Goal: Task Accomplishment & Management: Use online tool/utility

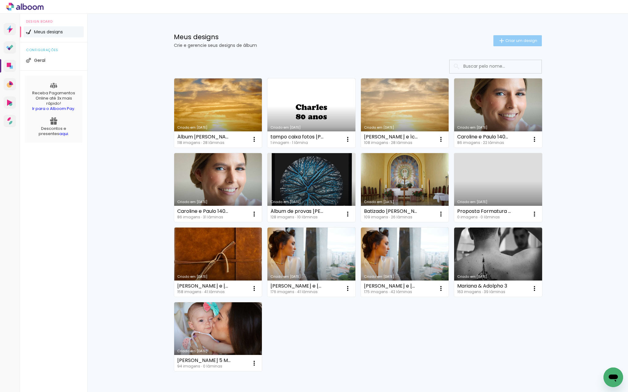
click at [515, 40] on span "Criar um design" at bounding box center [521, 41] width 32 height 4
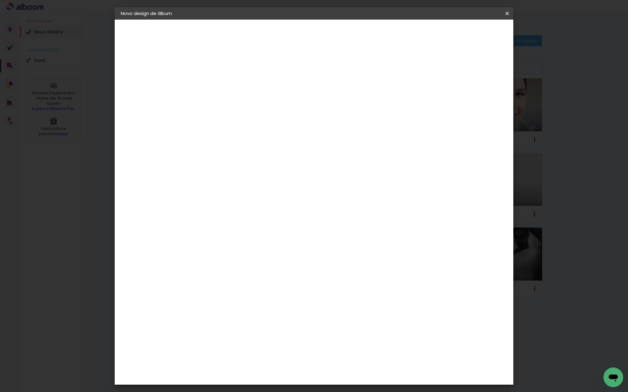
click at [221, 86] on input at bounding box center [221, 83] width 0 height 10
type input "Capela Catharina e Ícaro"
click at [0, 0] on slot "Avançar" at bounding box center [0, 0] width 0 height 0
click at [257, 324] on div "DreambooksPro" at bounding box center [237, 326] width 40 height 5
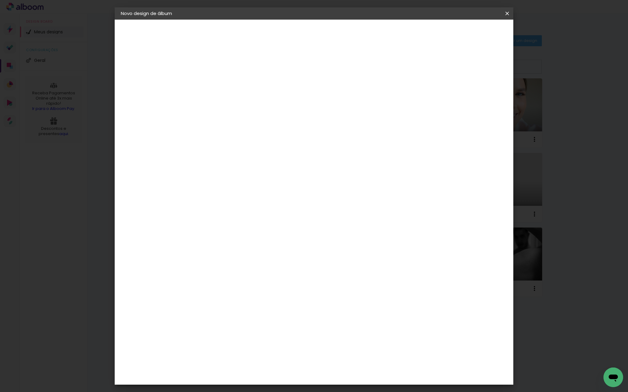
click at [0, 0] on slot "Avançar" at bounding box center [0, 0] width 0 height 0
click at [245, 103] on input "text" at bounding box center [233, 107] width 24 height 10
click at [344, 105] on paper-item "Álbum" at bounding box center [353, 102] width 123 height 12
type input "Álbum"
click at [262, 278] on span "25 × 25" at bounding box center [248, 284] width 29 height 13
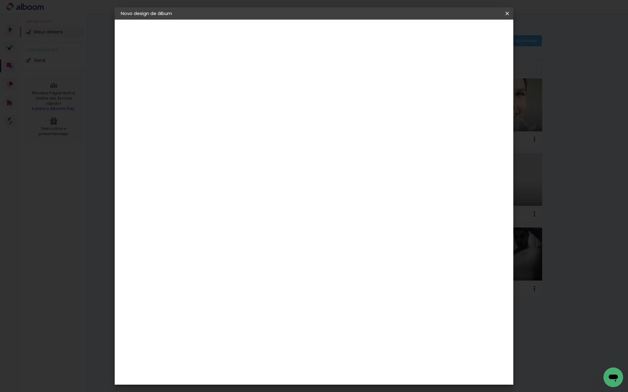
click at [262, 291] on span "30 × 30" at bounding box center [248, 297] width 29 height 13
click at [0, 0] on slot "Avançar" at bounding box center [0, 0] width 0 height 0
click at [434, 65] on div at bounding box center [431, 66] width 6 height 6
type paper-checkbox "on"
click at [434, 65] on div at bounding box center [431, 66] width 6 height 6
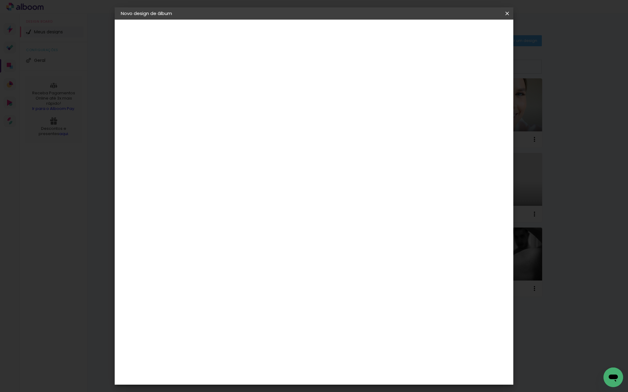
click at [434, 65] on div at bounding box center [431, 66] width 6 height 6
click at [469, 33] on span "Iniciar design" at bounding box center [455, 32] width 28 height 4
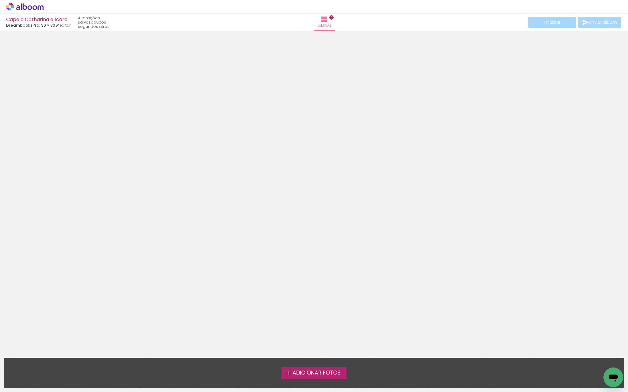
click at [301, 371] on span "Adicionar Fotos" at bounding box center [316, 374] width 48 height 6
click at [0, 0] on input "file" at bounding box center [0, 0] width 0 height 0
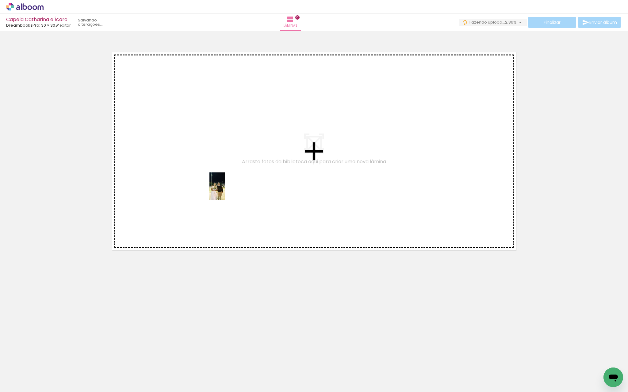
drag, startPoint x: 62, startPoint y: 372, endPoint x: 228, endPoint y: 191, distance: 245.4
click at [228, 191] on quentale-workspace at bounding box center [314, 196] width 628 height 392
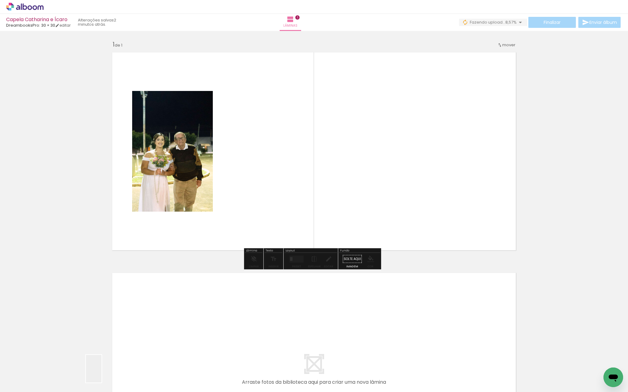
drag, startPoint x: 101, startPoint y: 375, endPoint x: 104, endPoint y: 374, distance: 4.0
click at [104, 374] on div at bounding box center [95, 371] width 17 height 30
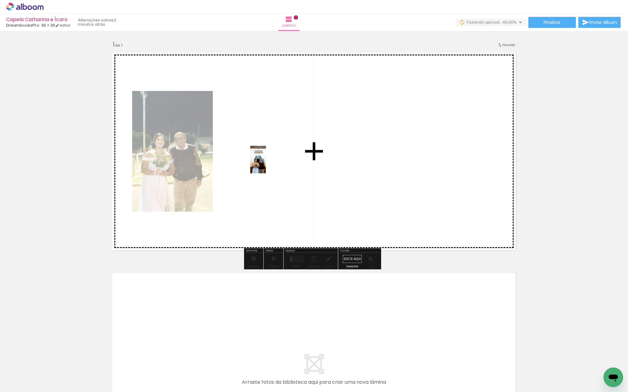
drag, startPoint x: 166, startPoint y: 371, endPoint x: 268, endPoint y: 164, distance: 230.8
click at [268, 164] on quentale-workspace at bounding box center [314, 196] width 628 height 392
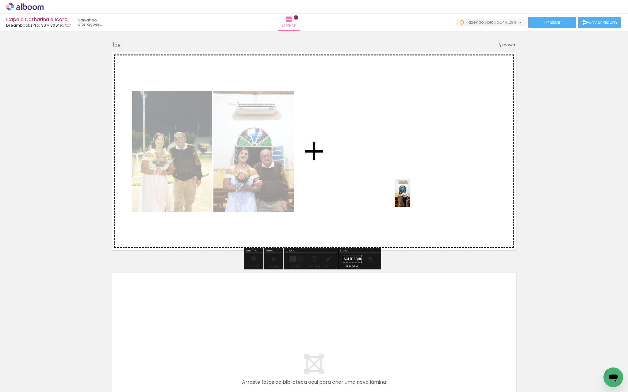
drag, startPoint x: 99, startPoint y: 373, endPoint x: 413, endPoint y: 198, distance: 359.2
click at [413, 198] on quentale-workspace at bounding box center [314, 196] width 628 height 392
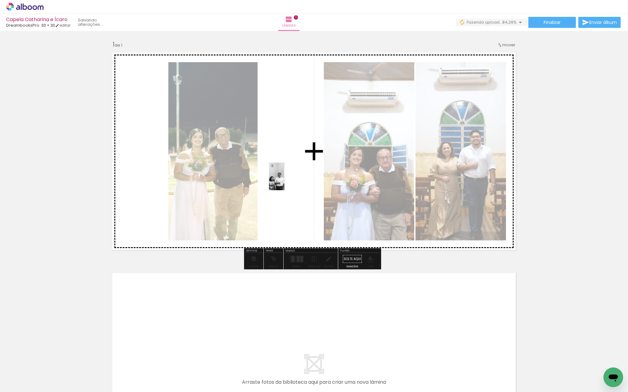
drag, startPoint x: 132, startPoint y: 379, endPoint x: 287, endPoint y: 181, distance: 251.2
click at [287, 181] on quentale-workspace at bounding box center [314, 196] width 628 height 392
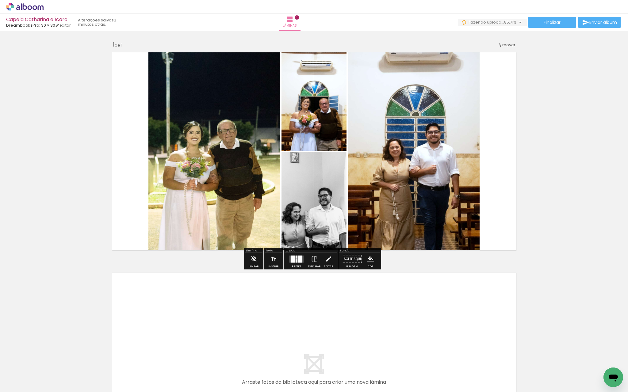
click at [298, 262] on div at bounding box center [300, 259] width 4 height 7
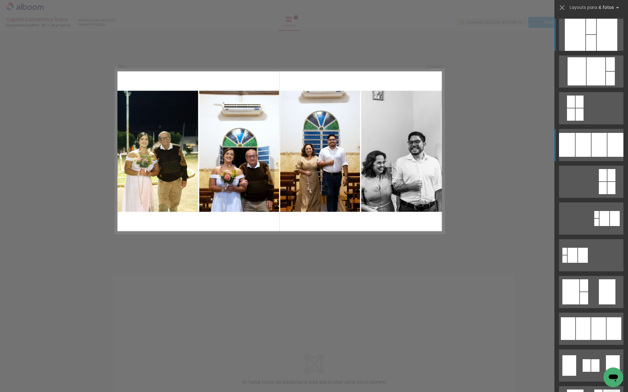
click at [567, 51] on div at bounding box center [575, 35] width 21 height 32
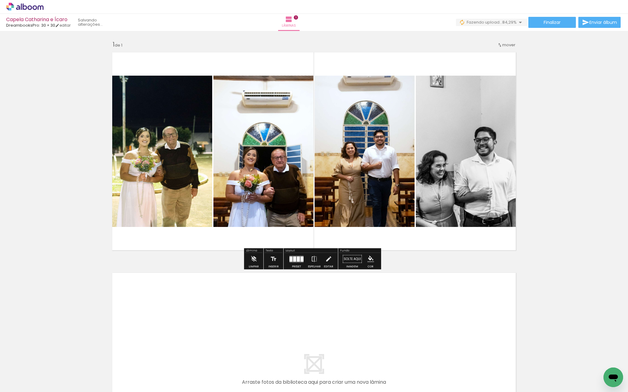
click at [172, 196] on quentale-photo at bounding box center [160, 151] width 104 height 151
click at [0, 0] on slot "P&B" at bounding box center [0, 0] width 0 height 0
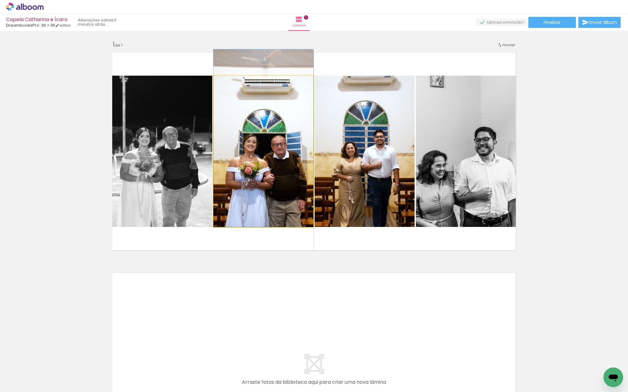
drag, startPoint x: 258, startPoint y: 146, endPoint x: 258, endPoint y: 122, distance: 23.9
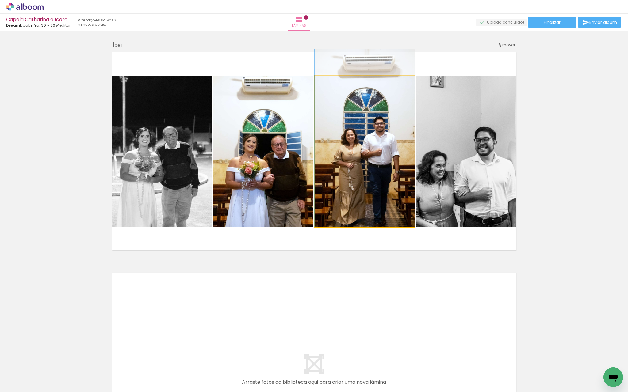
drag, startPoint x: 354, startPoint y: 124, endPoint x: 354, endPoint y: 96, distance: 28.8
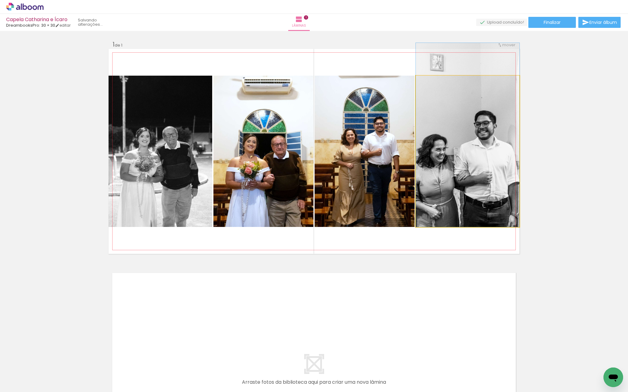
drag, startPoint x: 436, startPoint y: 142, endPoint x: 432, endPoint y: 78, distance: 63.6
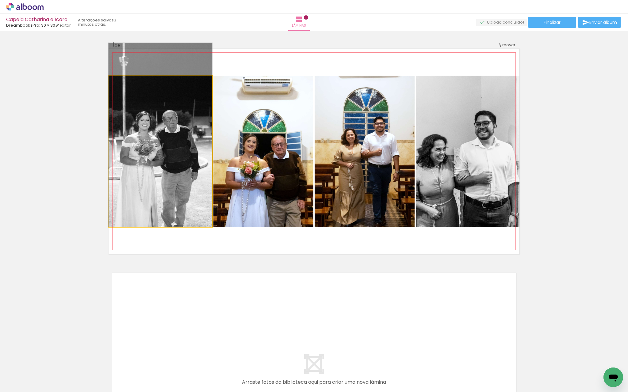
drag, startPoint x: 170, startPoint y: 159, endPoint x: 168, endPoint y: 91, distance: 68.4
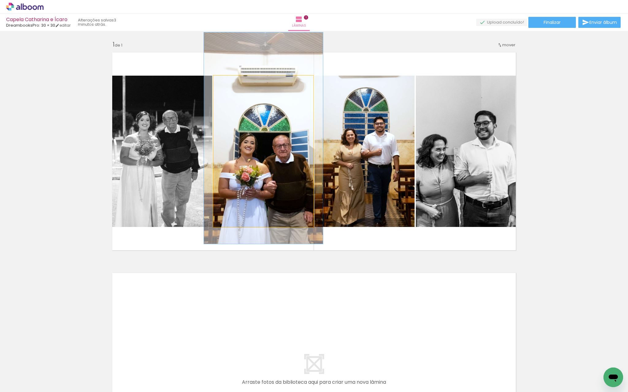
drag, startPoint x: 225, startPoint y: 82, endPoint x: 229, endPoint y: 82, distance: 4.0
click at [229, 82] on div at bounding box center [232, 82] width 6 height 6
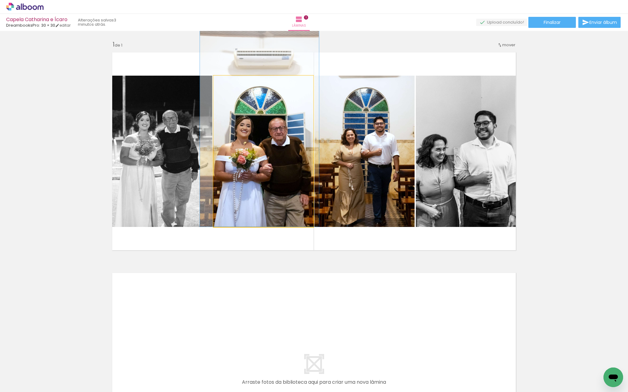
drag, startPoint x: 257, startPoint y: 149, endPoint x: 253, endPoint y: 113, distance: 36.4
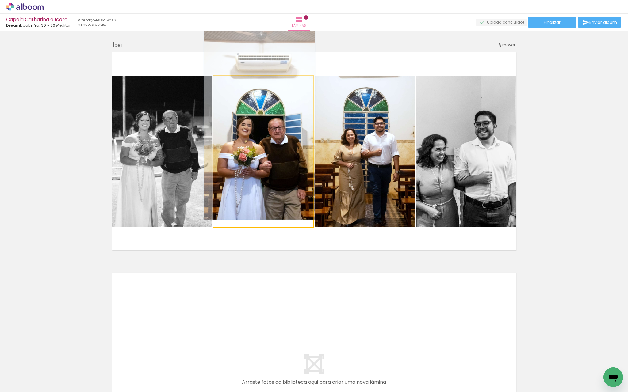
click at [230, 82] on div at bounding box center [231, 82] width 6 height 6
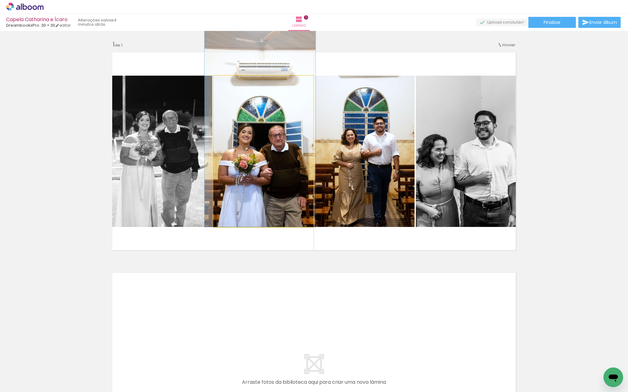
drag, startPoint x: 262, startPoint y: 138, endPoint x: 263, endPoint y: 143, distance: 5.2
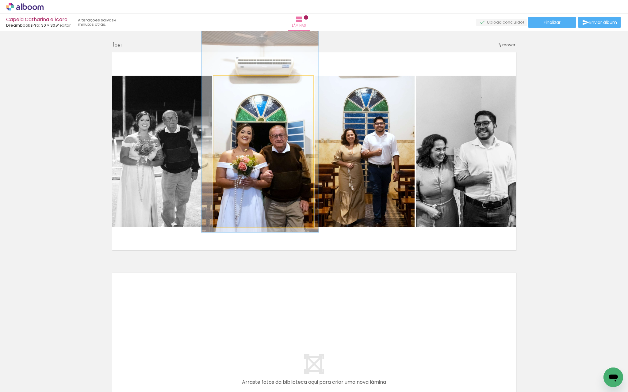
click at [229, 82] on div at bounding box center [232, 82] width 6 height 6
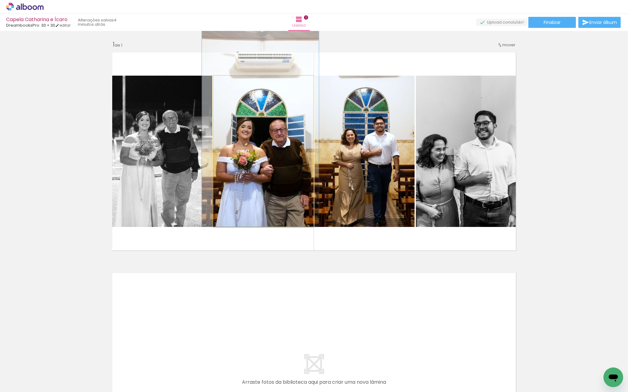
drag, startPoint x: 252, startPoint y: 155, endPoint x: 252, endPoint y: 141, distance: 13.8
click at [231, 82] on div at bounding box center [232, 82] width 6 height 6
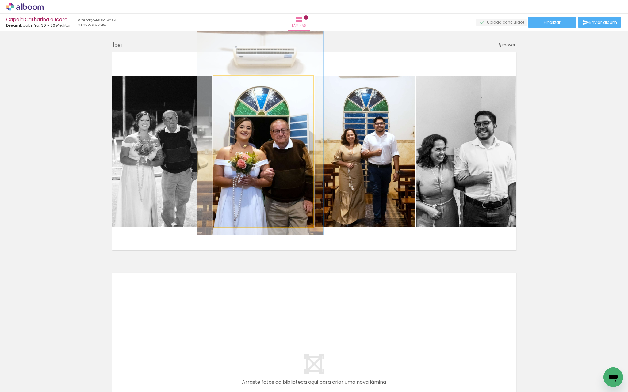
click at [233, 83] on div at bounding box center [234, 82] width 6 height 6
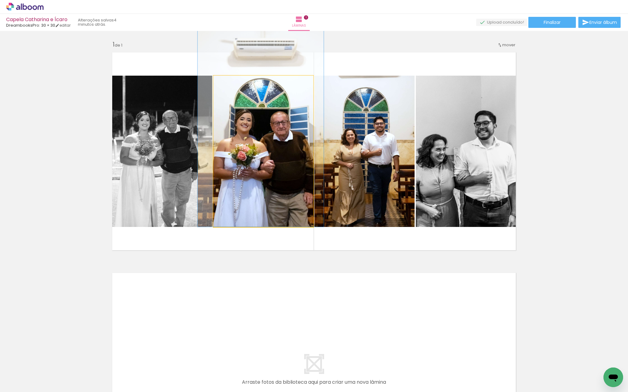
drag, startPoint x: 241, startPoint y: 140, endPoint x: 240, endPoint y: 132, distance: 8.0
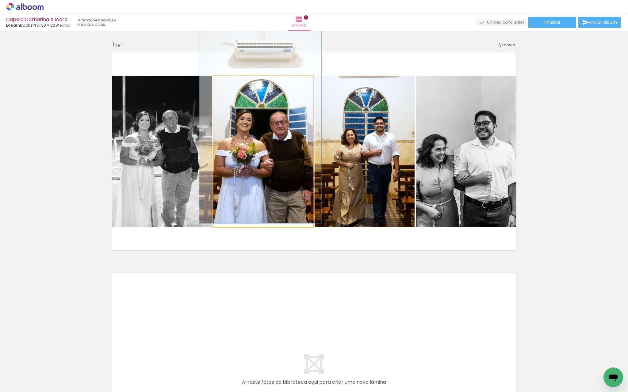
type paper-slider "121"
click at [231, 82] on div at bounding box center [233, 82] width 6 height 6
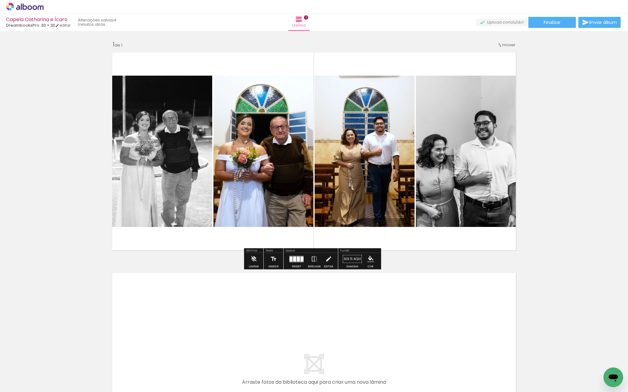
click at [249, 119] on quentale-photo at bounding box center [263, 151] width 100 height 151
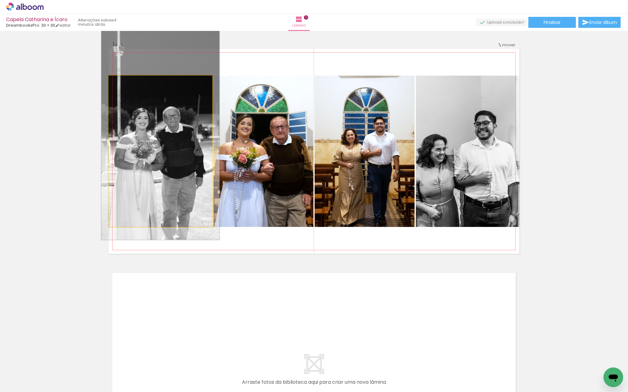
drag, startPoint x: 123, startPoint y: 85, endPoint x: 126, endPoint y: 84, distance: 3.1
type paper-slider "114"
click at [126, 84] on div at bounding box center [126, 82] width 10 height 10
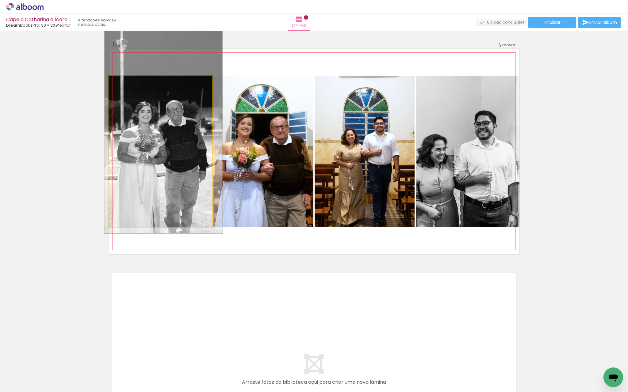
drag, startPoint x: 151, startPoint y: 146, endPoint x: 153, endPoint y: 139, distance: 7.2
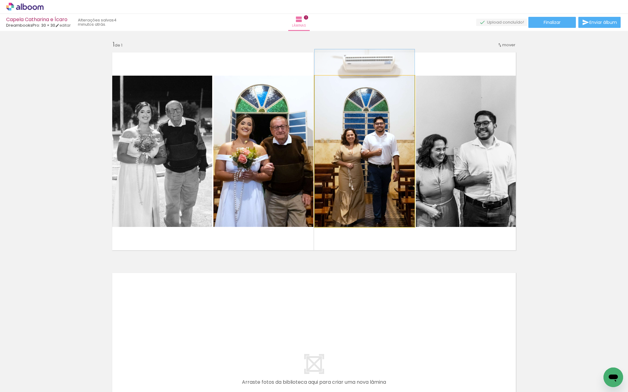
drag, startPoint x: 341, startPoint y: 127, endPoint x: 342, endPoint y: 114, distance: 13.2
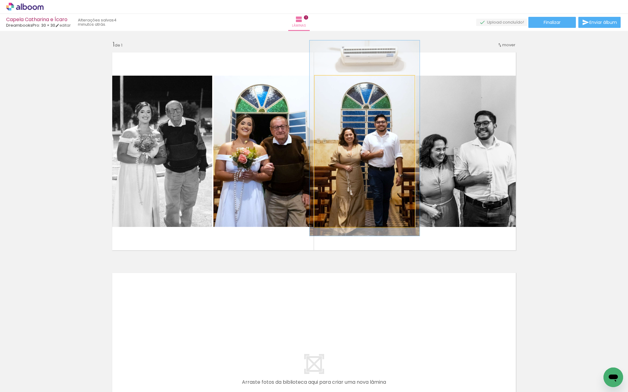
drag, startPoint x: 328, startPoint y: 84, endPoint x: 331, endPoint y: 87, distance: 4.4
type paper-slider "110"
click at [330, 83] on div at bounding box center [331, 82] width 10 height 10
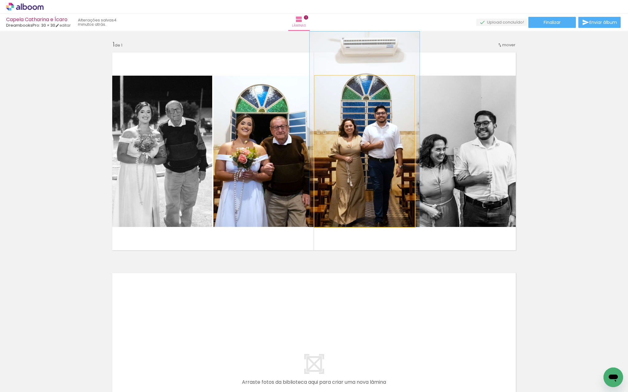
drag, startPoint x: 339, startPoint y: 114, endPoint x: 339, endPoint y: 96, distance: 17.5
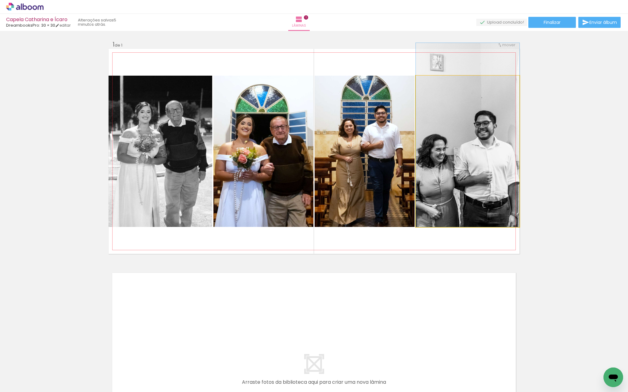
drag, startPoint x: 444, startPoint y: 117, endPoint x: 447, endPoint y: 106, distance: 11.4
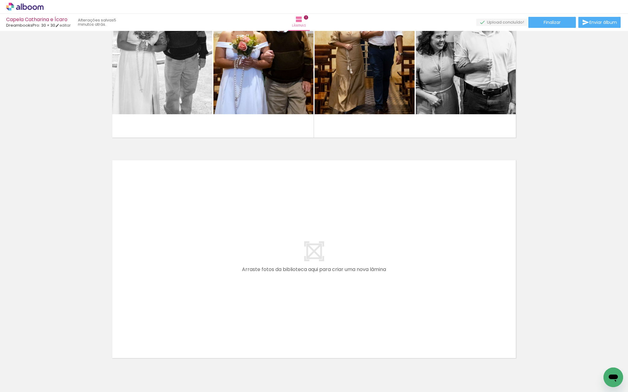
scroll to position [142, 0]
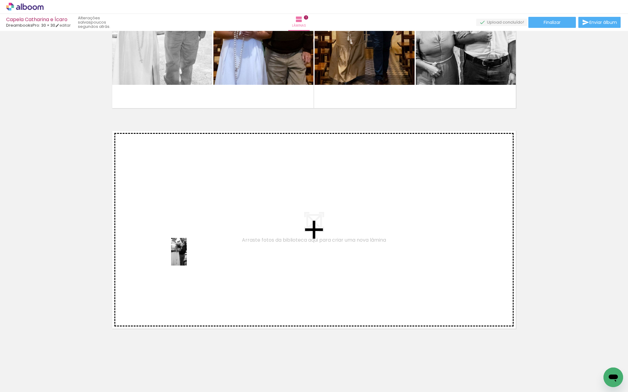
drag, startPoint x: 201, startPoint y: 374, endPoint x: 188, endPoint y: 257, distance: 117.8
click at [188, 257] on quentale-workspace at bounding box center [314, 196] width 628 height 392
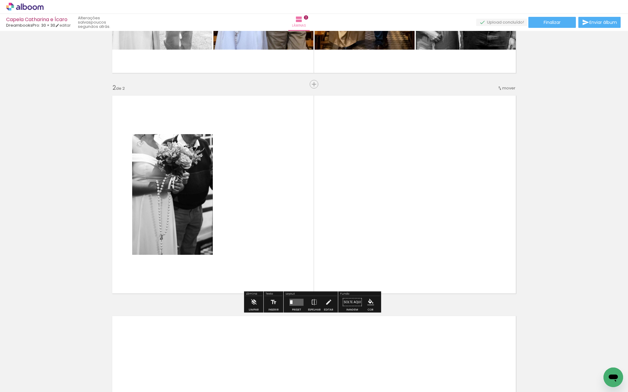
scroll to position [180, 0]
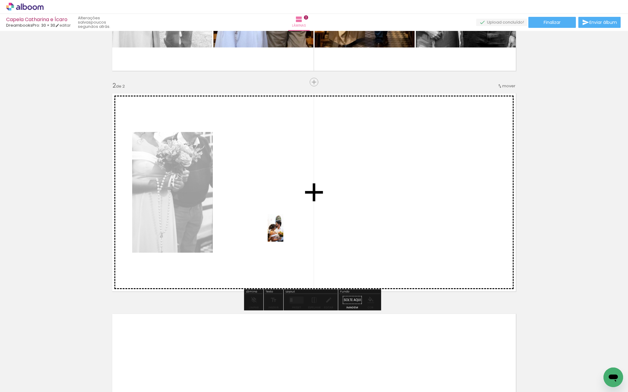
drag, startPoint x: 235, startPoint y: 376, endPoint x: 284, endPoint y: 229, distance: 154.8
click at [284, 229] on quentale-workspace at bounding box center [314, 196] width 628 height 392
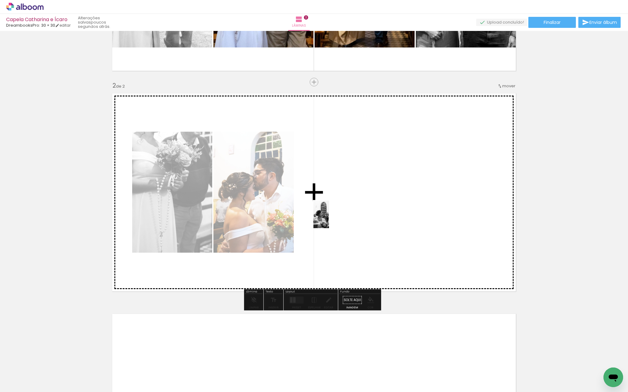
drag, startPoint x: 270, startPoint y: 376, endPoint x: 334, endPoint y: 224, distance: 165.2
click at [335, 204] on quentale-workspace at bounding box center [314, 196] width 628 height 392
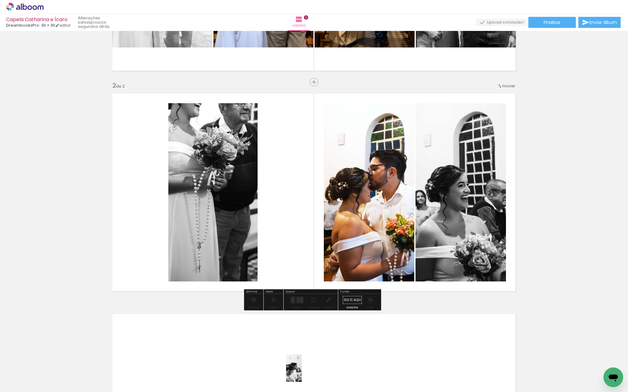
drag, startPoint x: 303, startPoint y: 378, endPoint x: 304, endPoint y: 374, distance: 4.5
click at [304, 374] on div at bounding box center [301, 371] width 17 height 30
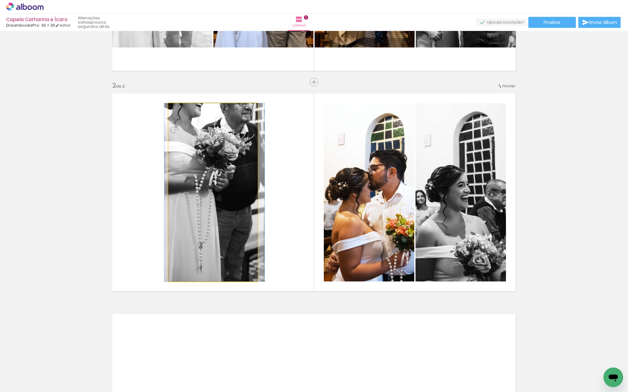
drag, startPoint x: 207, startPoint y: 172, endPoint x: 208, endPoint y: 194, distance: 21.5
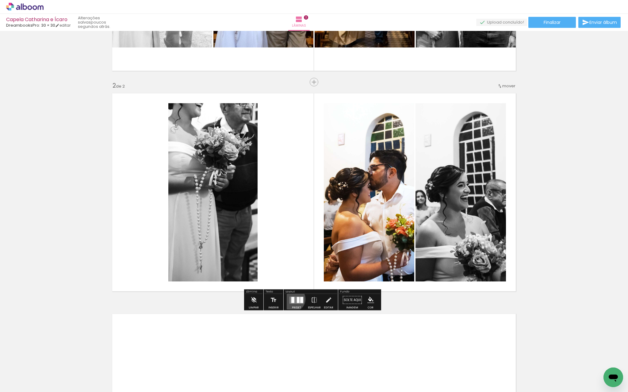
drag, startPoint x: 291, startPoint y: 299, endPoint x: 298, endPoint y: 264, distance: 35.9
click at [291, 298] on div at bounding box center [292, 300] width 3 height 6
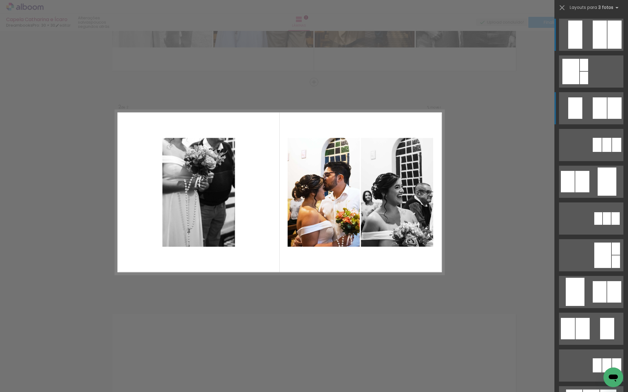
click at [573, 49] on div at bounding box center [575, 35] width 14 height 28
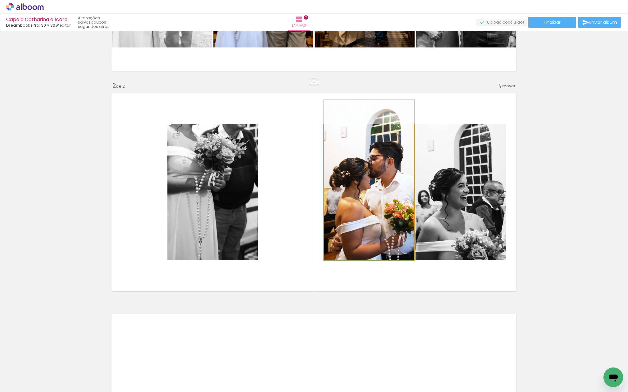
drag, startPoint x: 346, startPoint y: 188, endPoint x: 333, endPoint y: 161, distance: 29.6
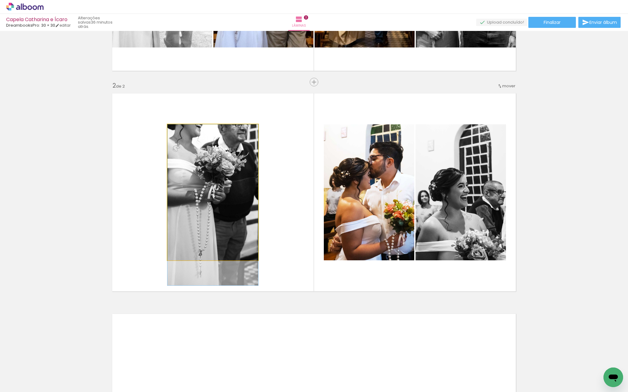
drag, startPoint x: 207, startPoint y: 178, endPoint x: 206, endPoint y: 200, distance: 22.7
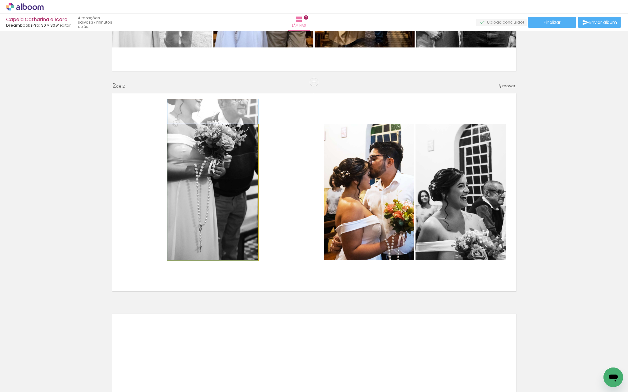
drag, startPoint x: 218, startPoint y: 215, endPoint x: 216, endPoint y: 190, distance: 24.6
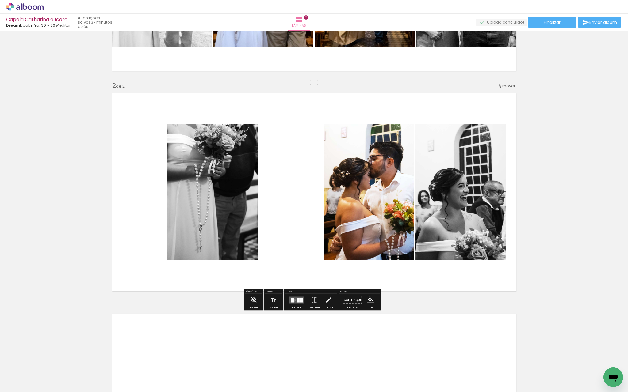
drag, startPoint x: 293, startPoint y: 300, endPoint x: 296, endPoint y: 301, distance: 3.2
click at [293, 301] on quentale-layouter at bounding box center [296, 300] width 14 height 7
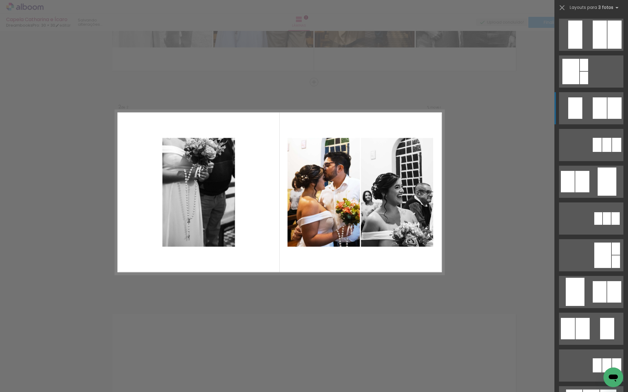
scroll to position [74, 0]
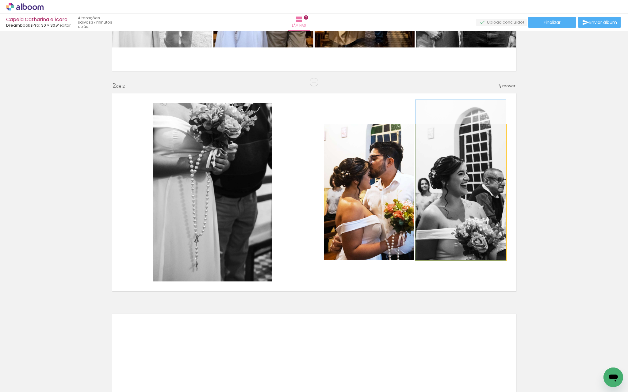
drag, startPoint x: 444, startPoint y: 195, endPoint x: 447, endPoint y: 160, distance: 34.7
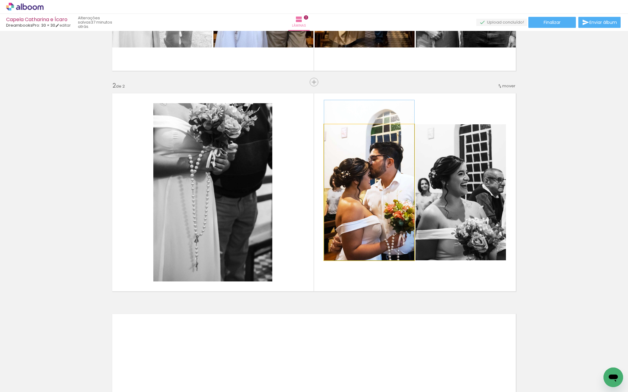
drag, startPoint x: 363, startPoint y: 192, endPoint x: 365, endPoint y: 164, distance: 27.3
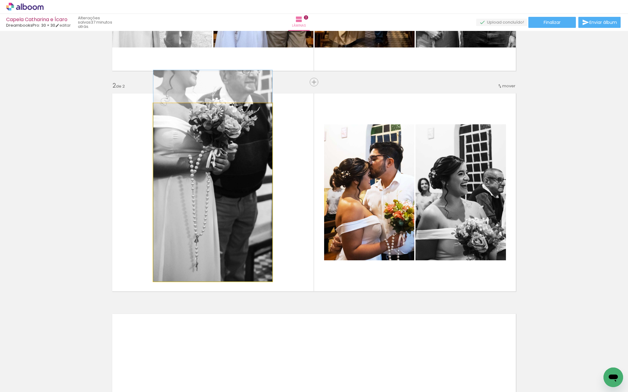
drag, startPoint x: 238, startPoint y: 211, endPoint x: 238, endPoint y: 207, distance: 3.7
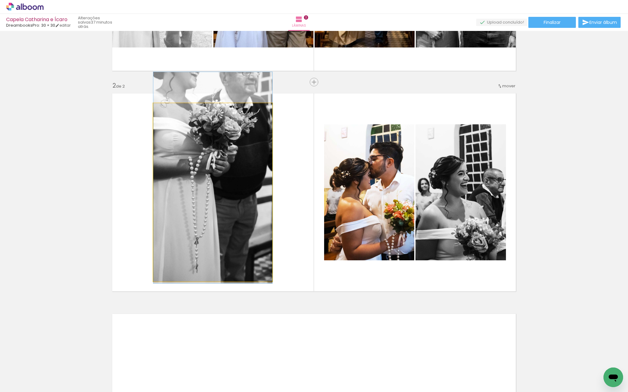
click at [237, 205] on quentale-photo at bounding box center [212, 192] width 119 height 178
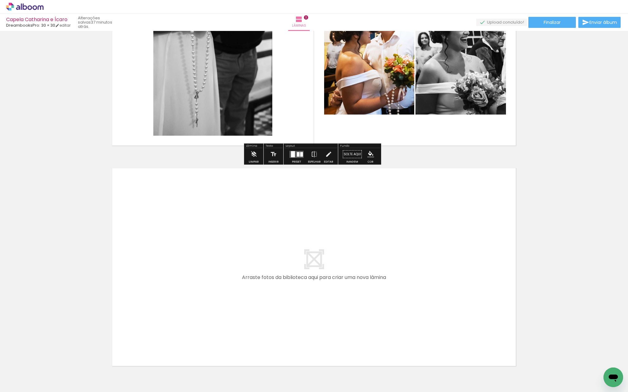
scroll to position [363, 0]
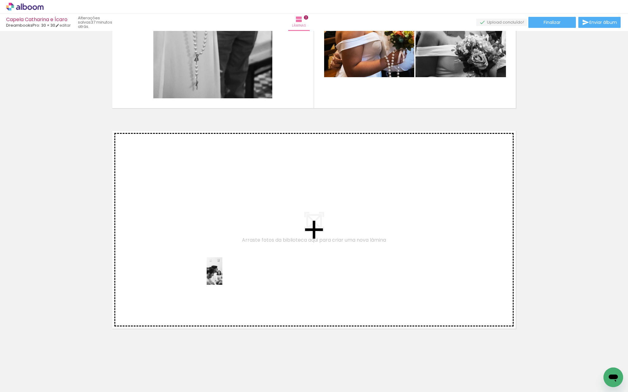
drag, startPoint x: 302, startPoint y: 371, endPoint x: 222, endPoint y: 271, distance: 127.3
click at [222, 271] on quentale-workspace at bounding box center [314, 196] width 628 height 392
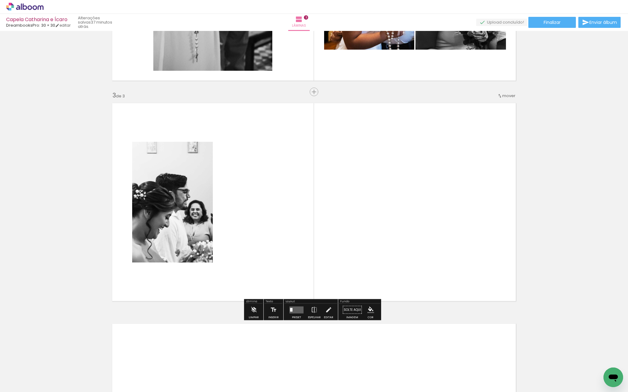
scroll to position [400, 0]
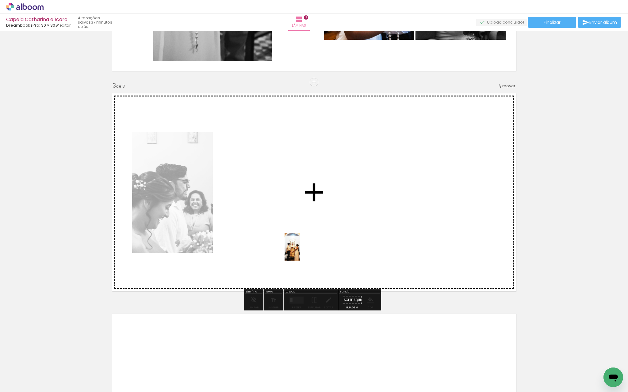
drag, startPoint x: 337, startPoint y: 373, endPoint x: 348, endPoint y: 271, distance: 103.1
click at [298, 244] on quentale-workspace at bounding box center [314, 196] width 628 height 392
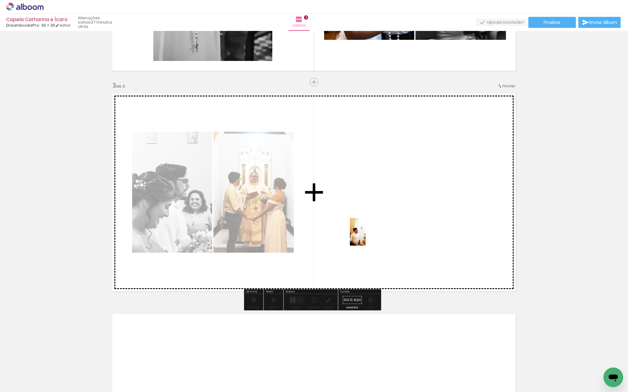
drag, startPoint x: 374, startPoint y: 375, endPoint x: 412, endPoint y: 268, distance: 114.0
click at [367, 231] on quentale-workspace at bounding box center [314, 196] width 628 height 392
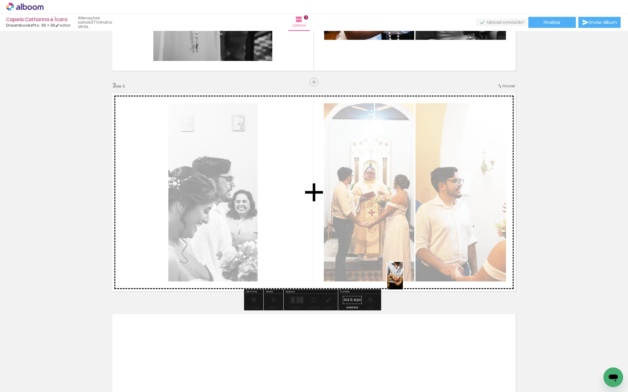
drag, startPoint x: 405, startPoint y: 374, endPoint x: 414, endPoint y: 273, distance: 100.7
click at [406, 264] on quentale-workspace at bounding box center [314, 196] width 628 height 392
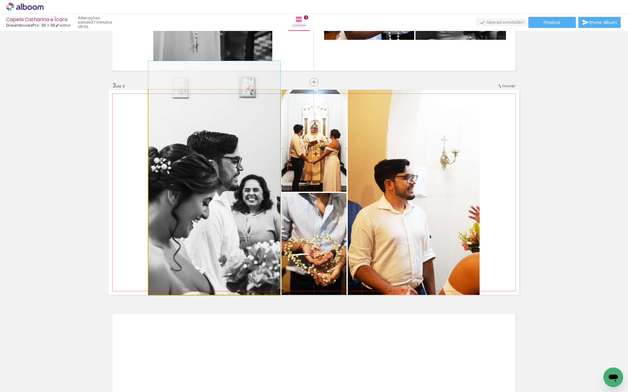
drag, startPoint x: 217, startPoint y: 218, endPoint x: 220, endPoint y: 135, distance: 82.8
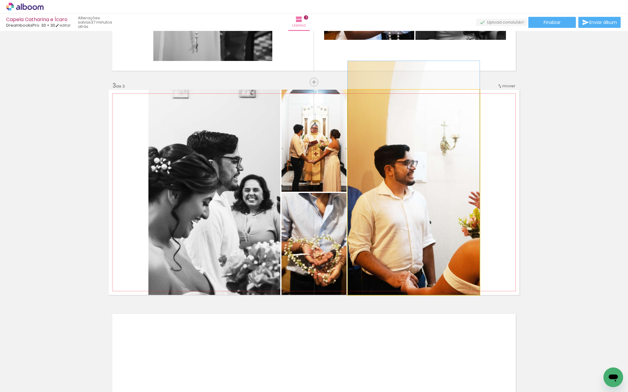
drag, startPoint x: 413, startPoint y: 216, endPoint x: 407, endPoint y: 102, distance: 114.5
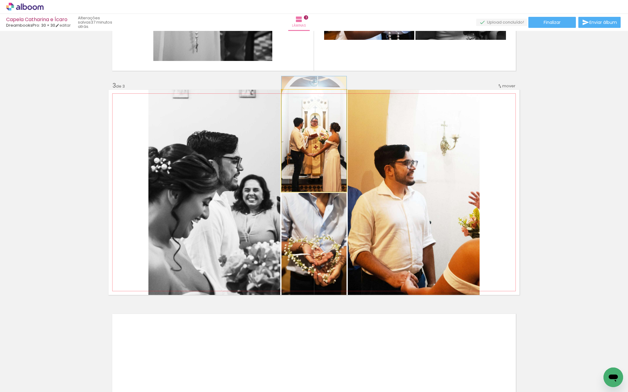
drag, startPoint x: 314, startPoint y: 169, endPoint x: 309, endPoint y: 105, distance: 63.9
